Goal: Find specific page/section

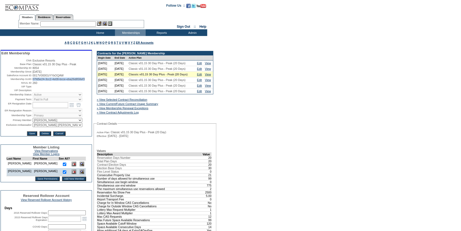
drag, startPoint x: 91, startPoint y: 81, endPoint x: 32, endPoint y: 81, distance: 58.5
click at [32, 81] on table "Edit Membership Club: Exclusive Resorts Base Plan: Classic v01.15 30 Day Plus -…" at bounding box center [46, 94] width 91 height 86
drag, startPoint x: 65, startPoint y: 24, endPoint x: 62, endPoint y: 25, distance: 3.0
click at [62, 25] on input "text" at bounding box center [68, 23] width 56 height 5
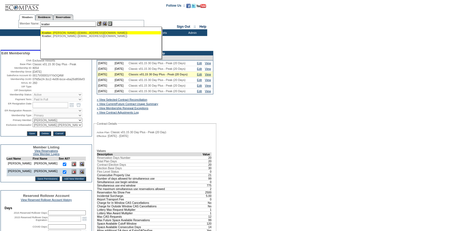
click at [65, 33] on div "[PERSON_NAME] ([EMAIL_ADDRESS][DOMAIN_NAME])" at bounding box center [100, 32] width 117 height 3
type input "[PERSON_NAME] ([EMAIL_ADDRESS][DOMAIN_NAME])"
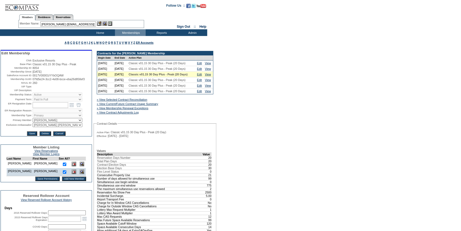
click at [101, 22] on img at bounding box center [99, 23] width 5 height 5
